Goal: Information Seeking & Learning: Understand process/instructions

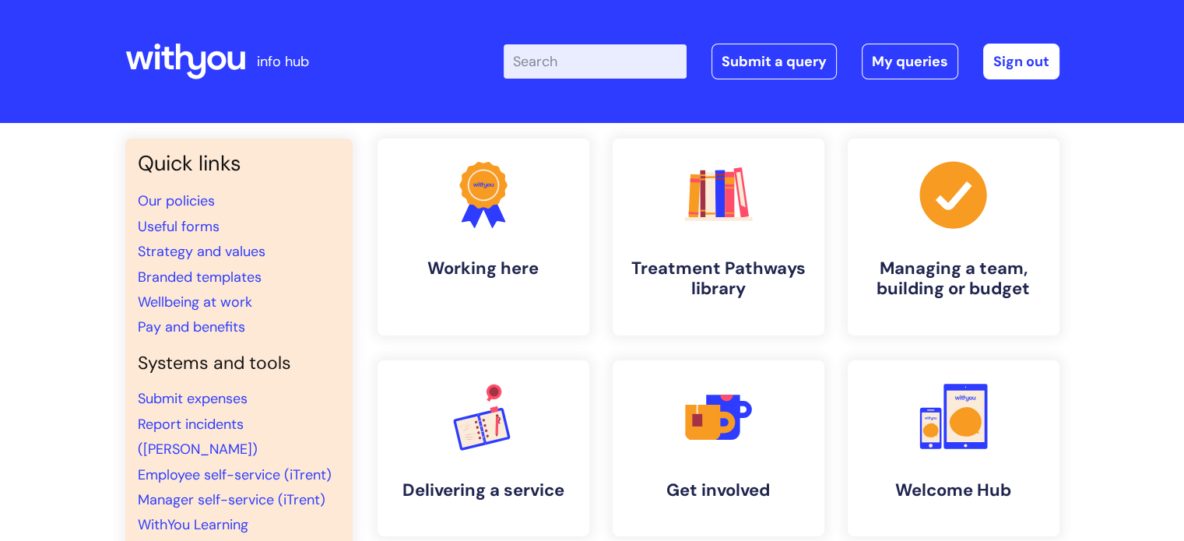
click at [552, 63] on input "Enter your search term here..." at bounding box center [595, 61] width 183 height 34
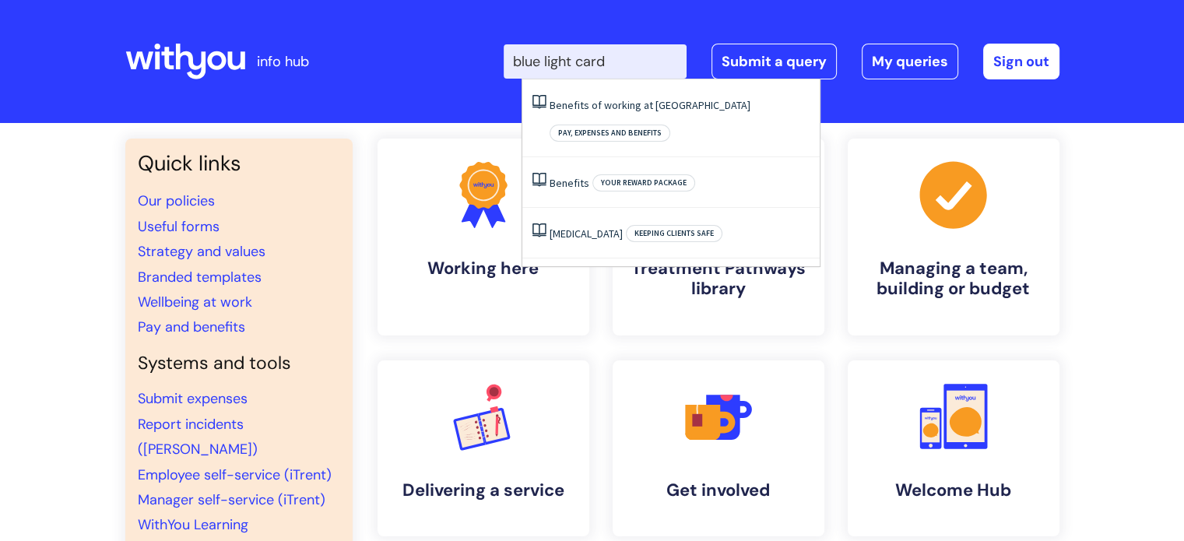
type input "blue light card"
click button "Search" at bounding box center [0, 0] width 0 height 0
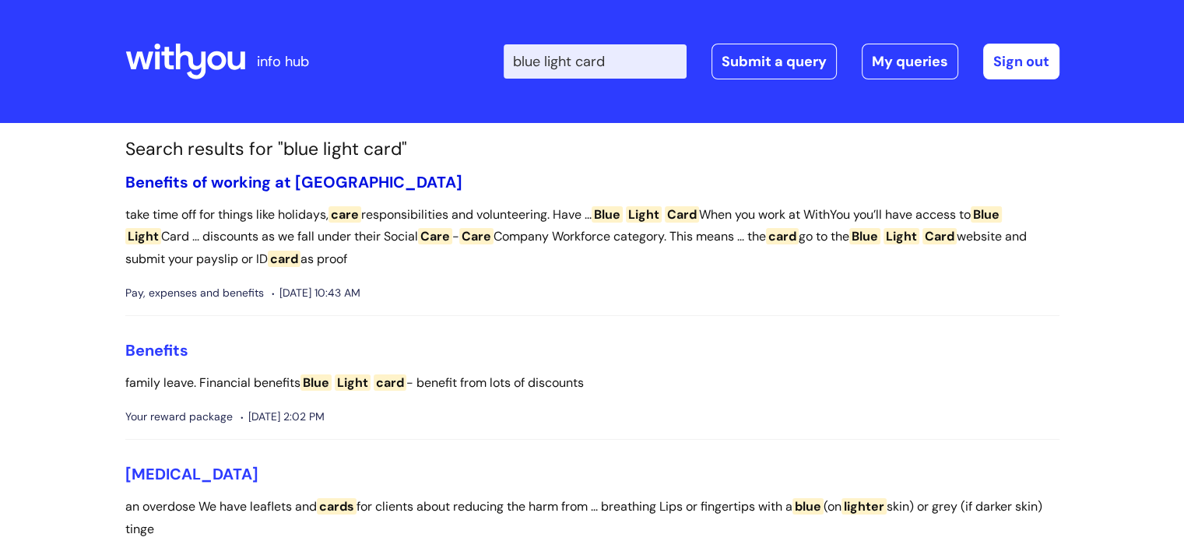
click at [254, 177] on link "Benefits of working at [GEOGRAPHIC_DATA]" at bounding box center [293, 182] width 337 height 20
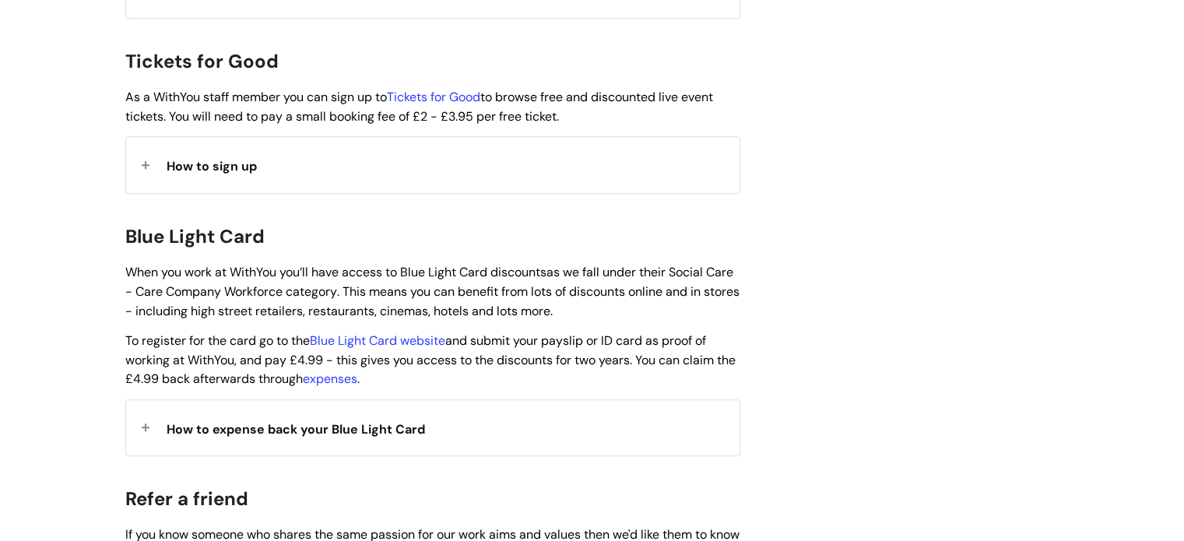
scroll to position [1495, 0]
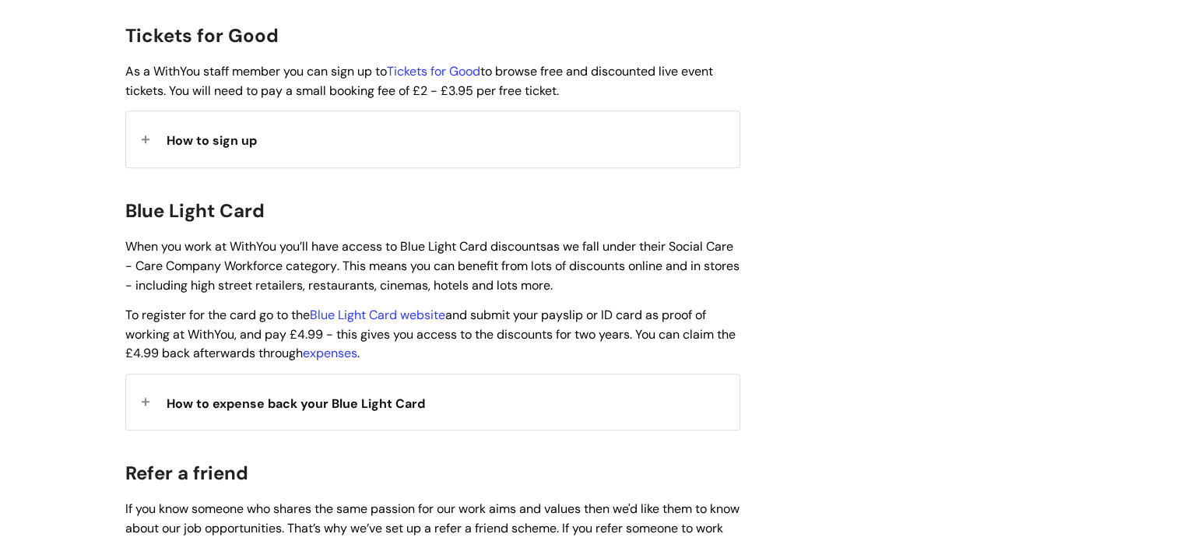
click at [350, 396] on span "How to expense back your Blue Light Card" at bounding box center [296, 404] width 259 height 16
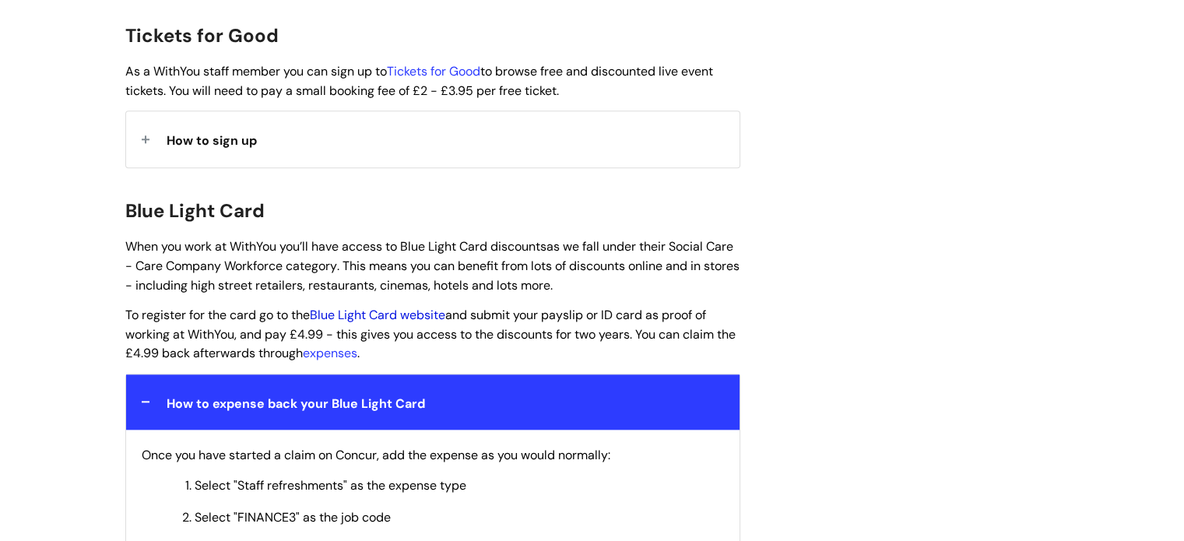
click at [383, 307] on link "Blue Light Card website" at bounding box center [377, 315] width 135 height 16
click at [411, 307] on link "Blue Light Card website" at bounding box center [377, 315] width 135 height 16
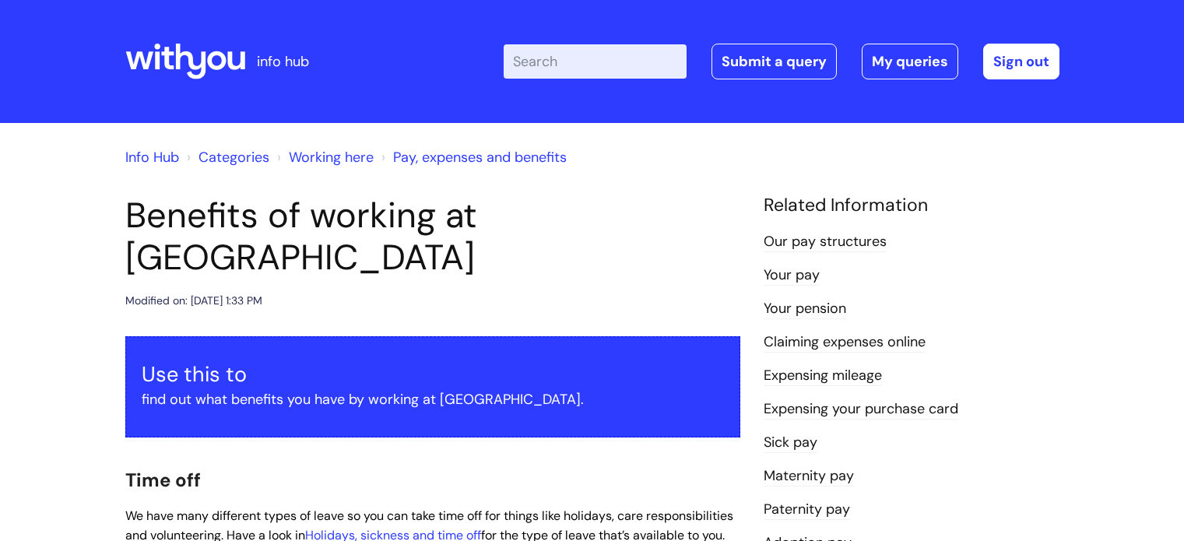
scroll to position [1495, 0]
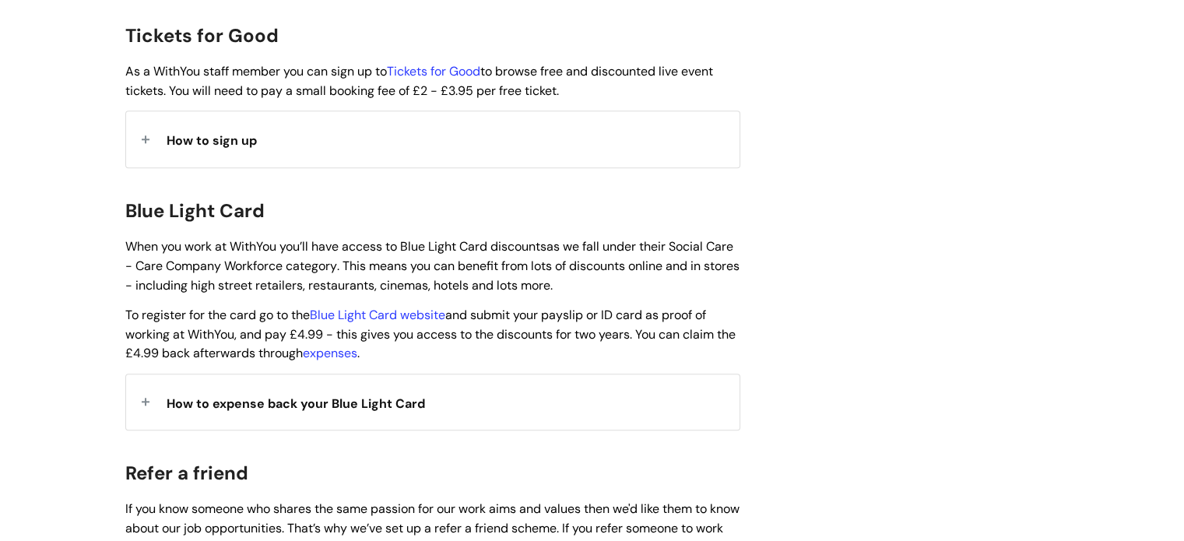
click at [569, 404] on div "How to expense back your Blue Light Card" at bounding box center [433, 402] width 614 height 55
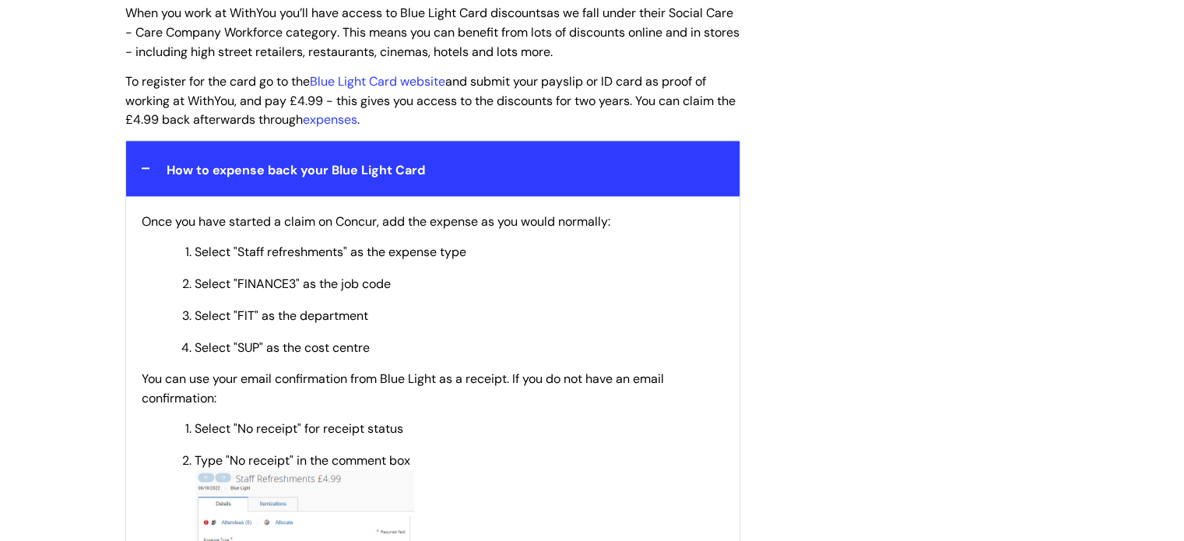
scroll to position [1807, 0]
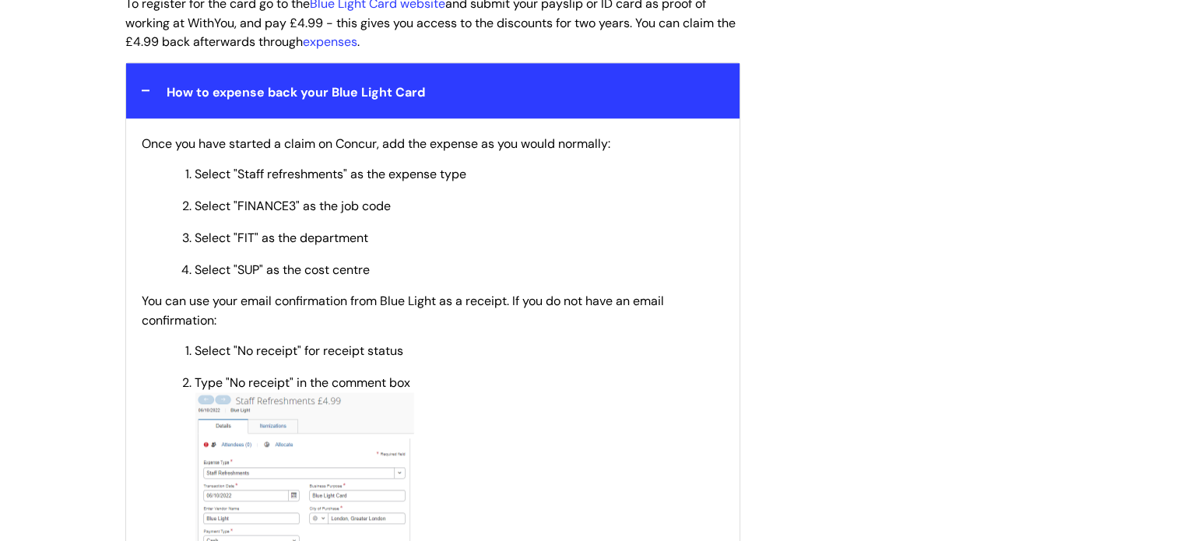
click at [812, 209] on div "Benefits of working at [GEOGRAPHIC_DATA] Modified on: [DATE] 1:33 PM Use this t…" at bounding box center [593, 268] width 958 height 3760
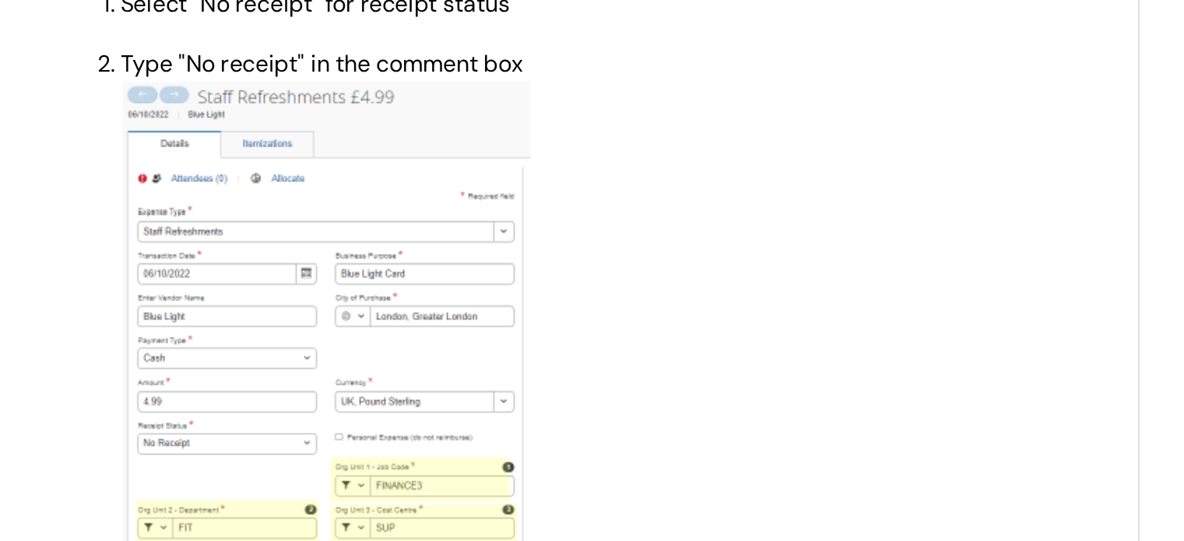
scroll to position [2025, 0]
click at [498, 311] on p "Type "No receipt" in the comment box" at bounding box center [460, 343] width 530 height 372
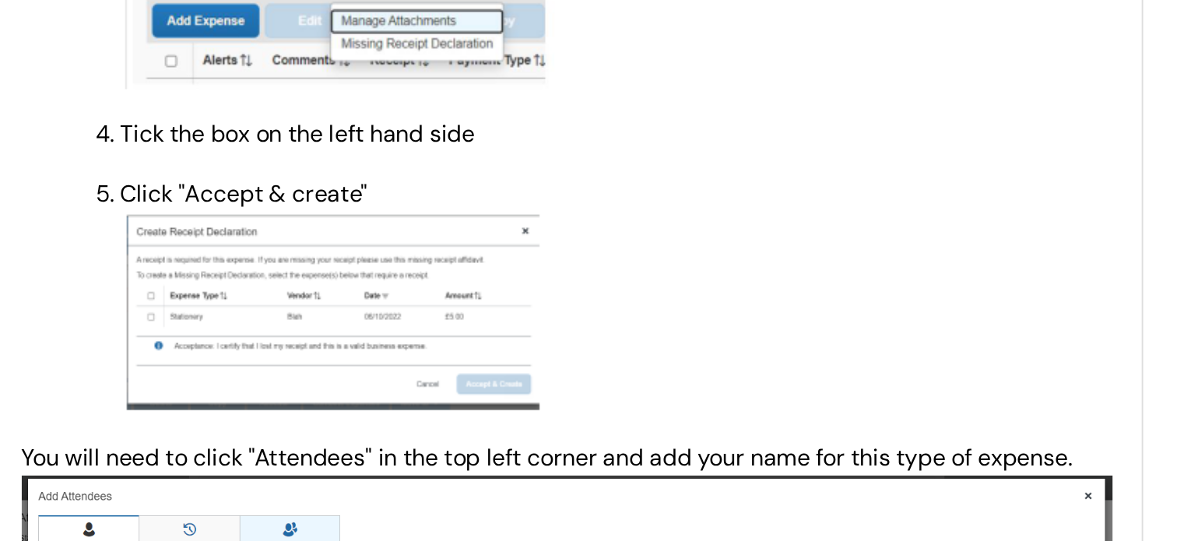
scroll to position [2498, 0]
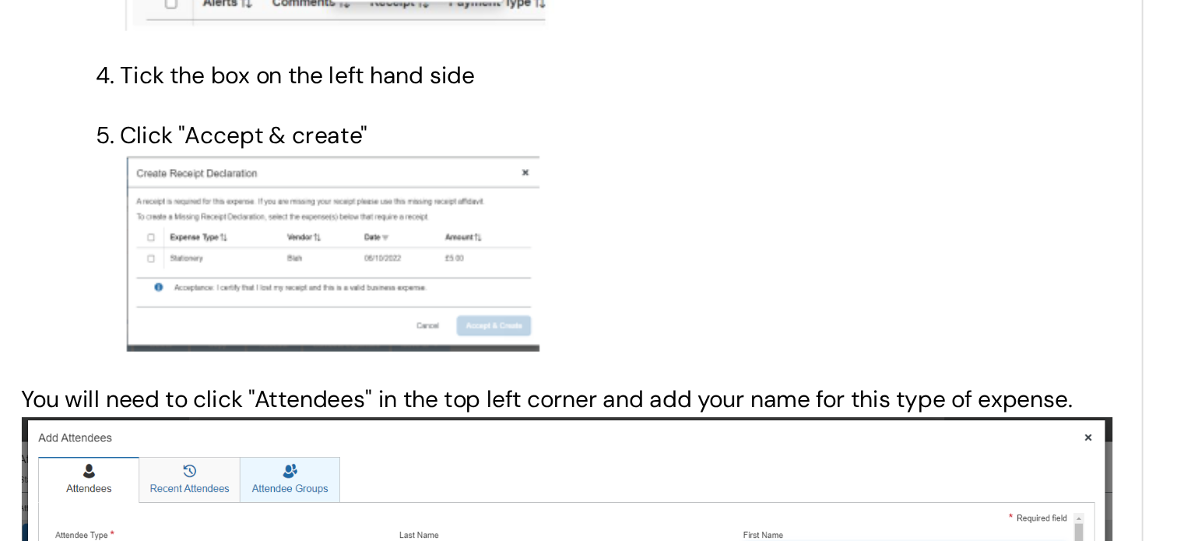
click at [546, 297] on p "Click "Accept & create"" at bounding box center [460, 314] width 530 height 127
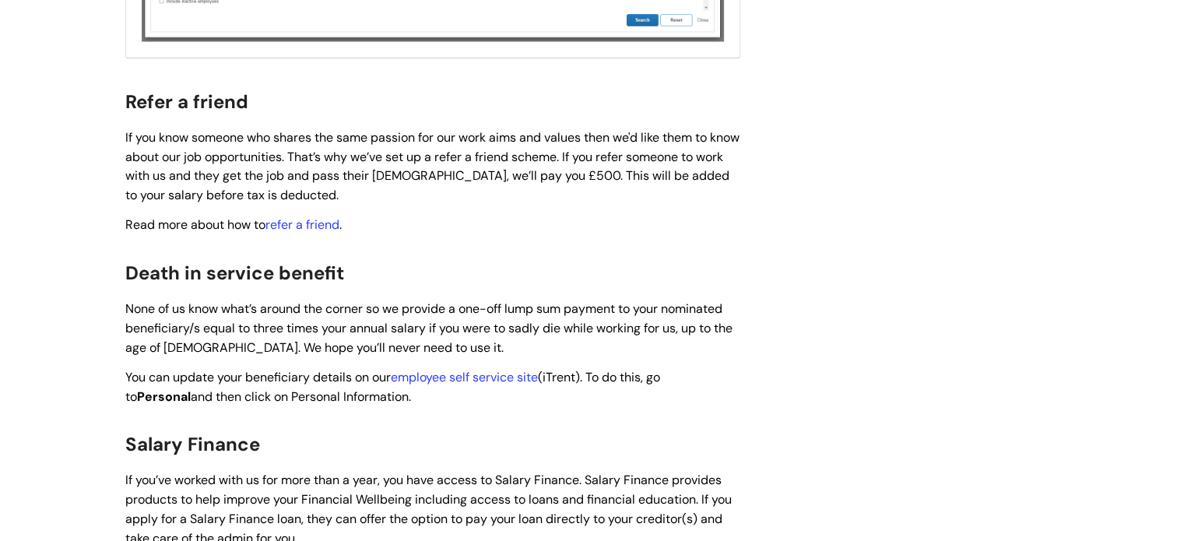
scroll to position [2958, 0]
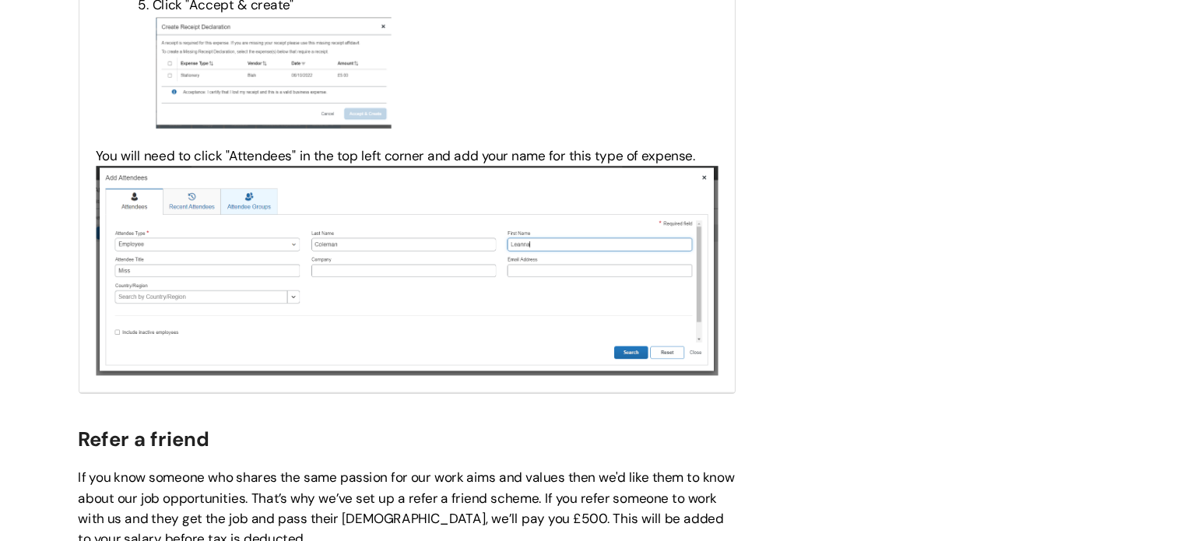
scroll to position [2721, 0]
